Goal: Information Seeking & Learning: Learn about a topic

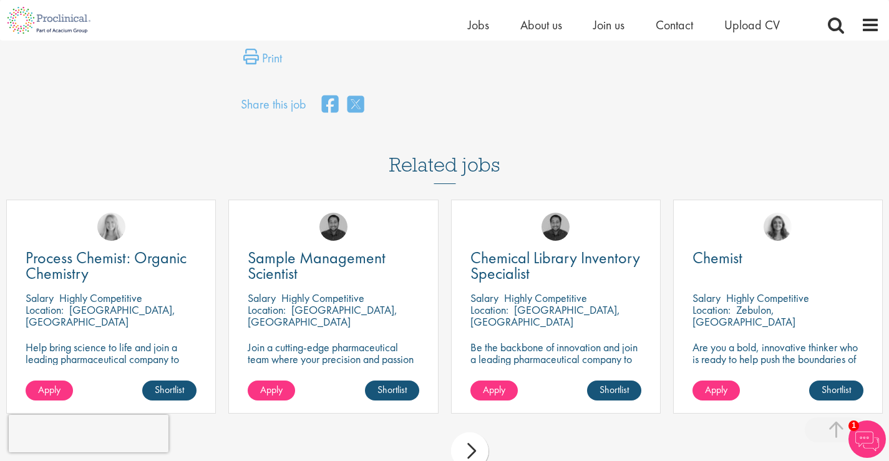
scroll to position [810, 0]
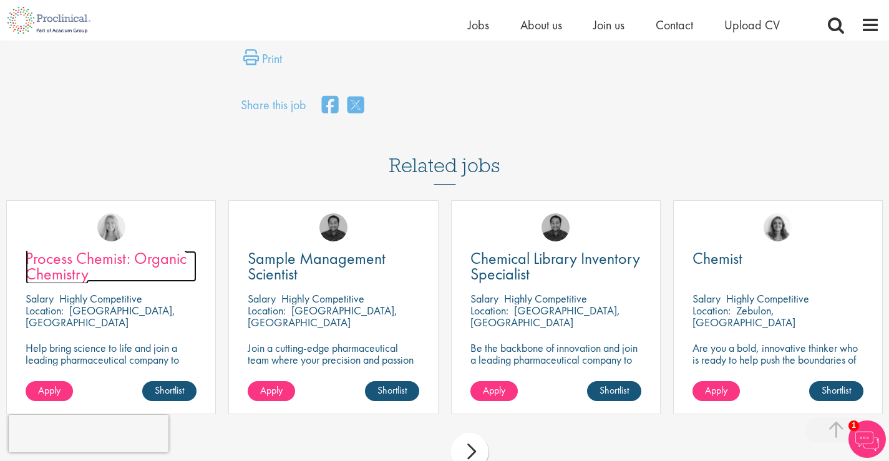
click at [71, 248] on span "Process Chemist: Organic Chemistry" at bounding box center [106, 266] width 161 height 37
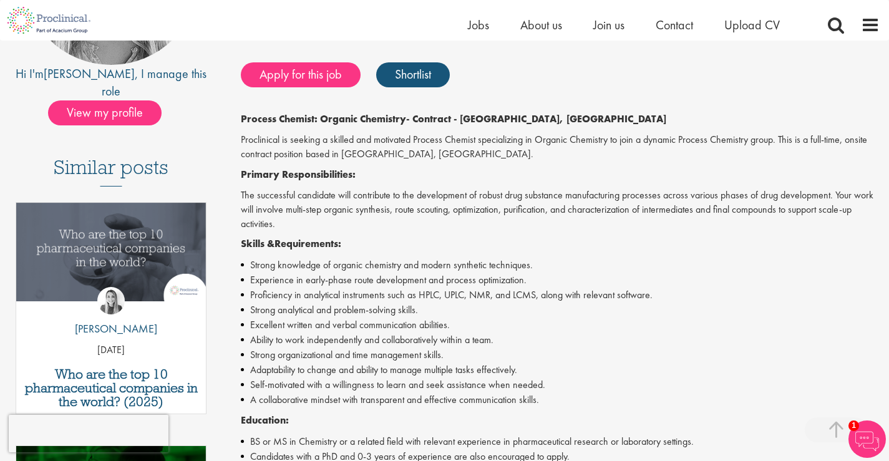
scroll to position [249, 0]
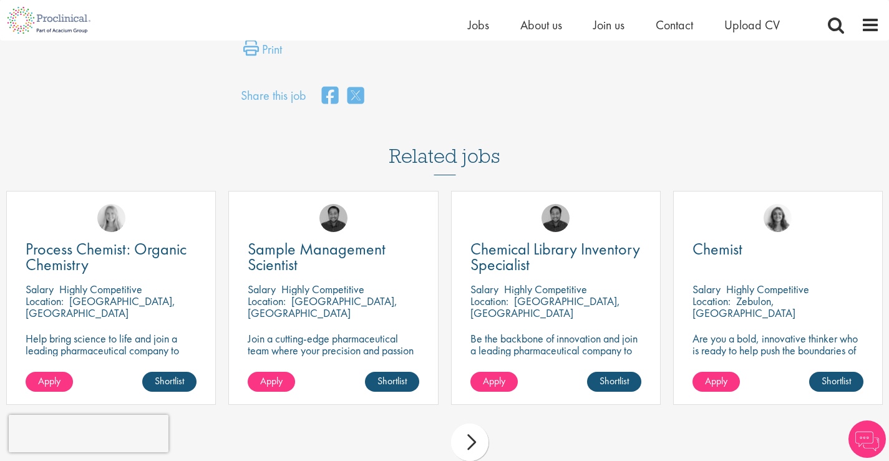
scroll to position [810, 0]
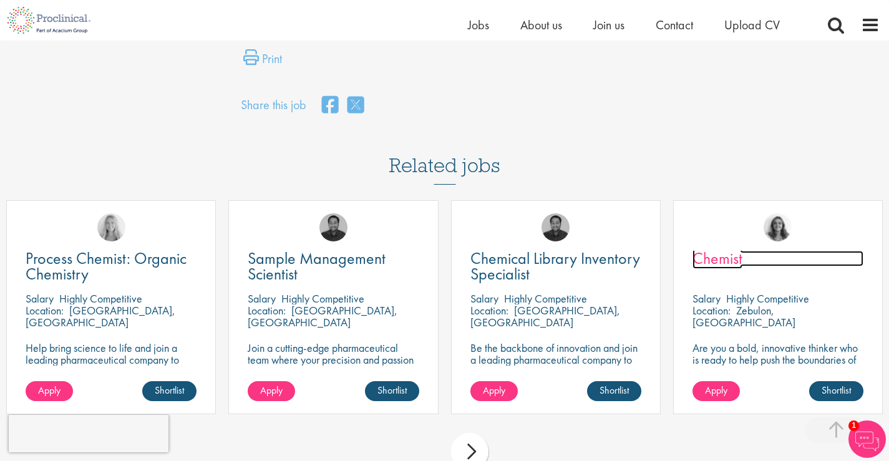
click at [715, 248] on span "Chemist" at bounding box center [717, 258] width 50 height 21
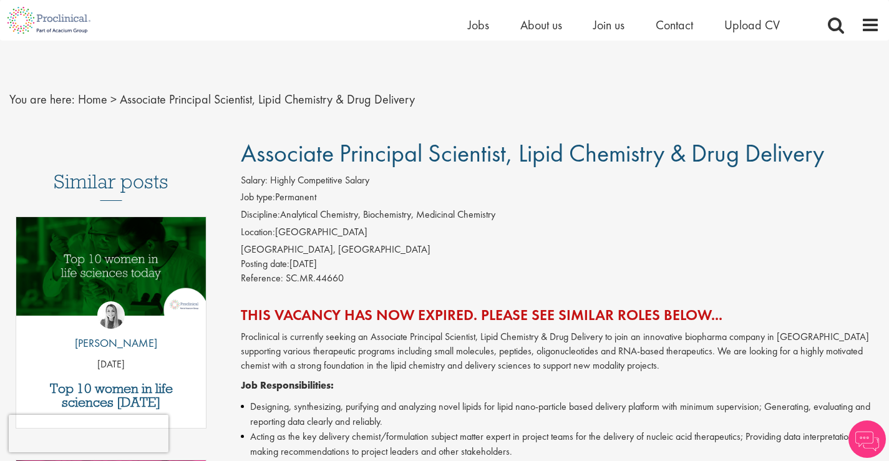
scroll to position [819, 0]
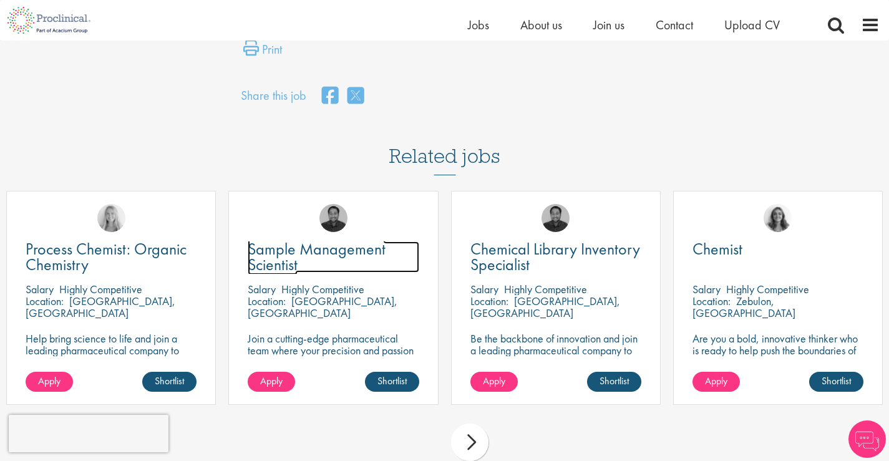
click at [331, 238] on span "Sample Management Scientist" at bounding box center [317, 256] width 138 height 37
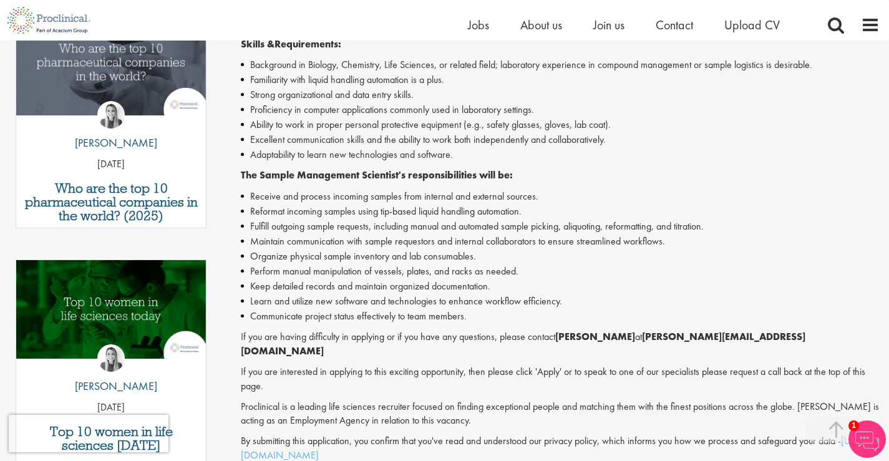
scroll to position [125, 0]
